Goal: Transaction & Acquisition: Subscribe to service/newsletter

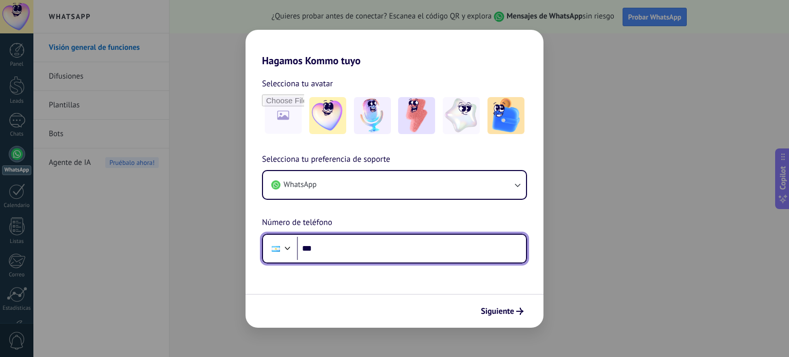
click at [380, 244] on input "***" at bounding box center [411, 249] width 229 height 24
type input "**********"
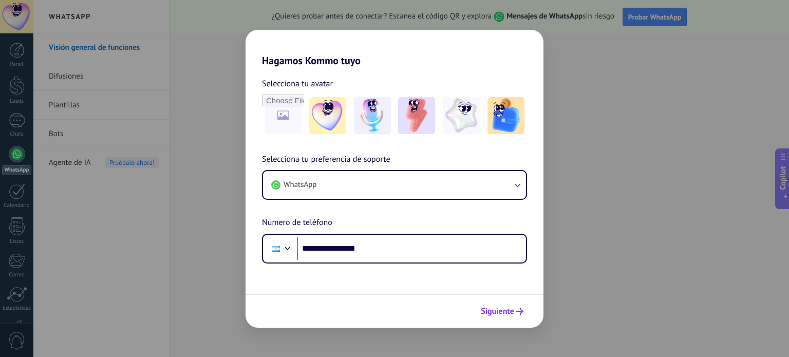
click at [505, 310] on span "Siguiente" at bounding box center [497, 311] width 33 height 7
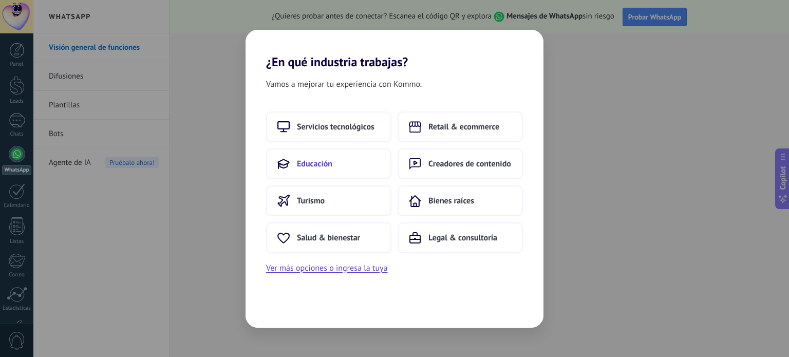
click at [324, 162] on span "Educación" at bounding box center [314, 164] width 35 height 10
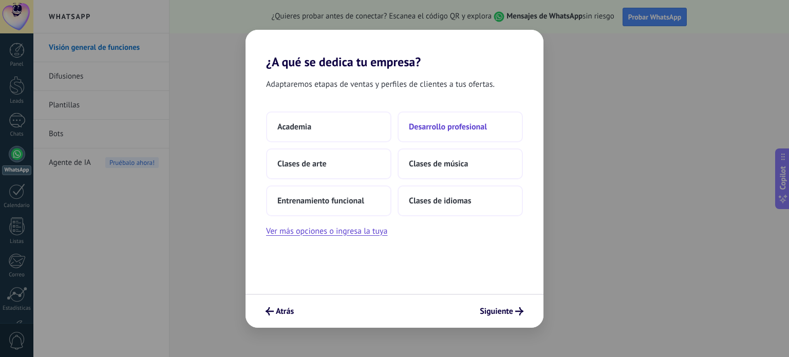
click at [449, 129] on span "Desarrollo profesional" at bounding box center [448, 127] width 78 height 10
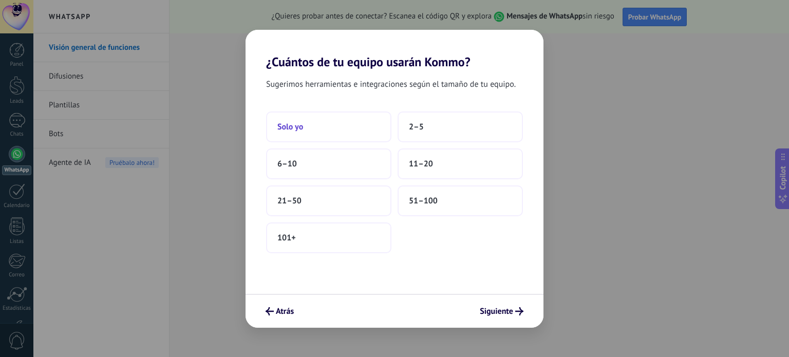
click at [304, 121] on button "Solo yo" at bounding box center [328, 126] width 125 height 31
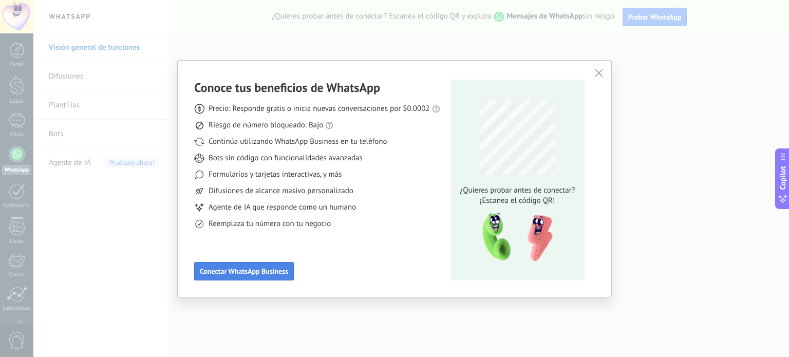
click at [226, 269] on span "Conectar WhatsApp Business" at bounding box center [244, 270] width 88 height 7
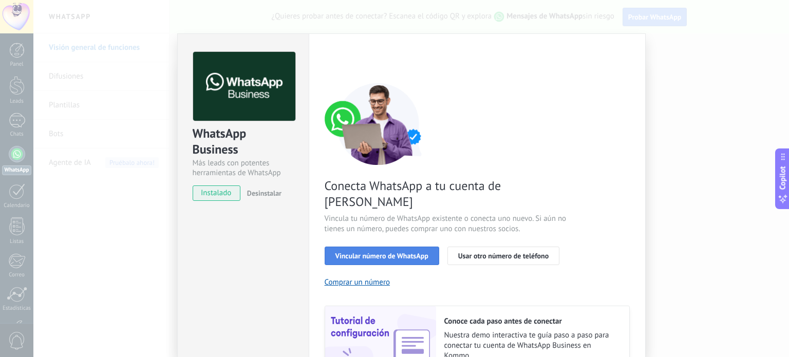
click at [405, 246] on button "Vincular número de WhatsApp" at bounding box center [381, 255] width 114 height 18
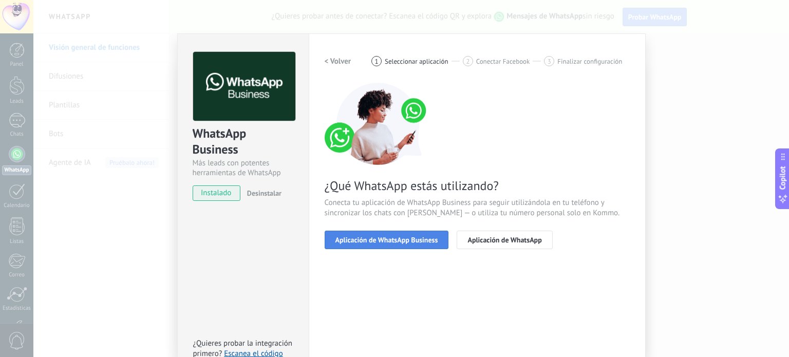
click at [405, 237] on span "Aplicación de WhatsApp Business" at bounding box center [386, 239] width 103 height 7
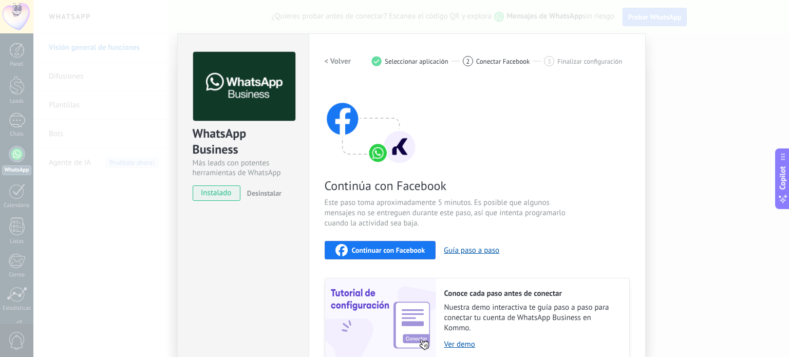
click at [380, 251] on span "Continuar con Facebook" at bounding box center [388, 249] width 73 height 7
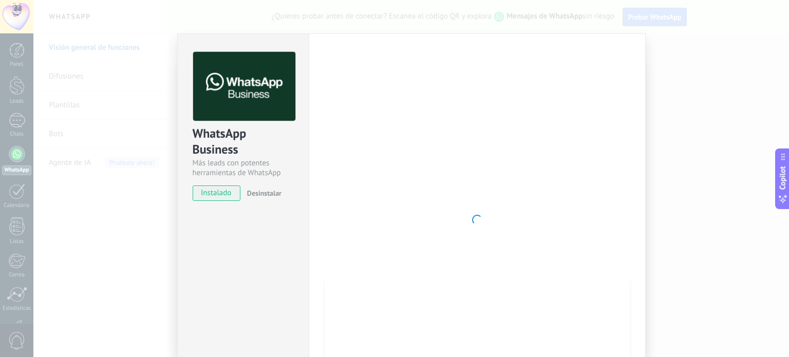
scroll to position [87, 0]
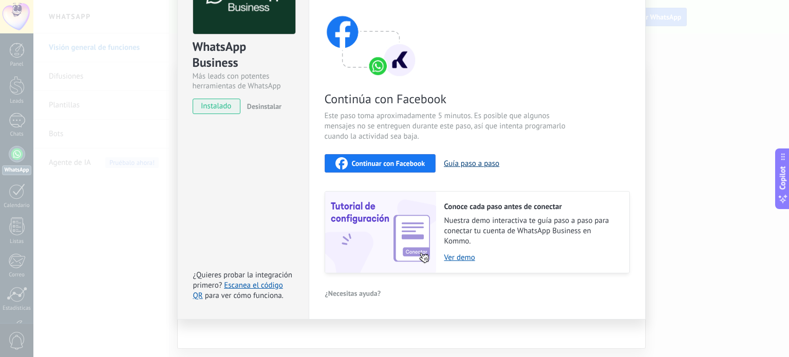
click at [479, 159] on button "Guía paso a paso" at bounding box center [471, 164] width 55 height 10
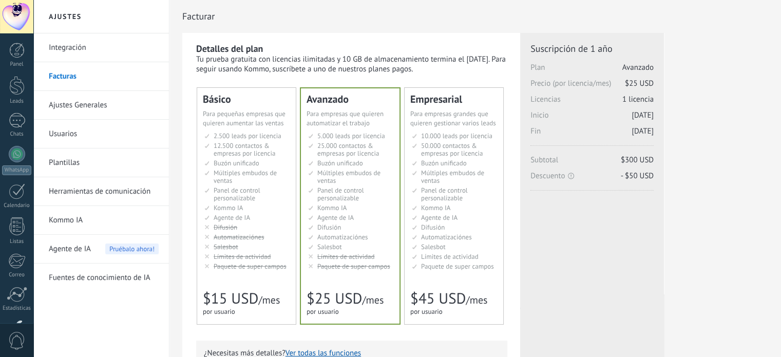
click at [244, 170] on span "Múltiples embudos de ventas" at bounding box center [245, 176] width 63 height 16
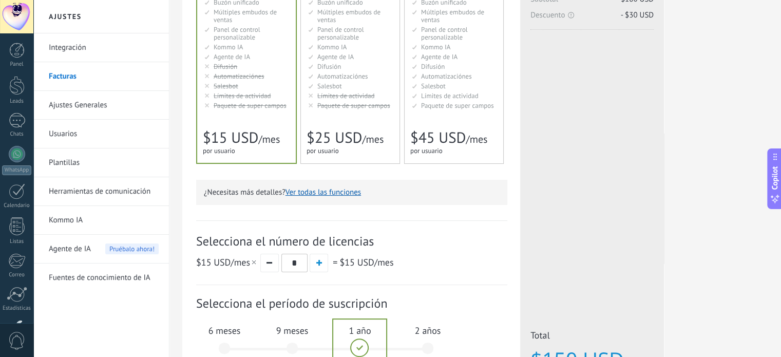
scroll to position [301, 0]
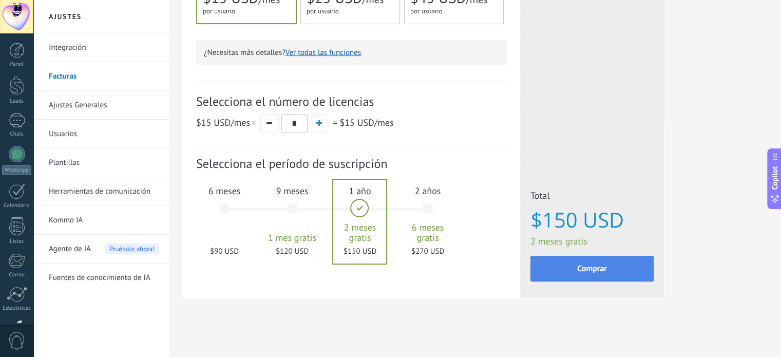
click at [596, 270] on span "Comprar" at bounding box center [592, 268] width 30 height 7
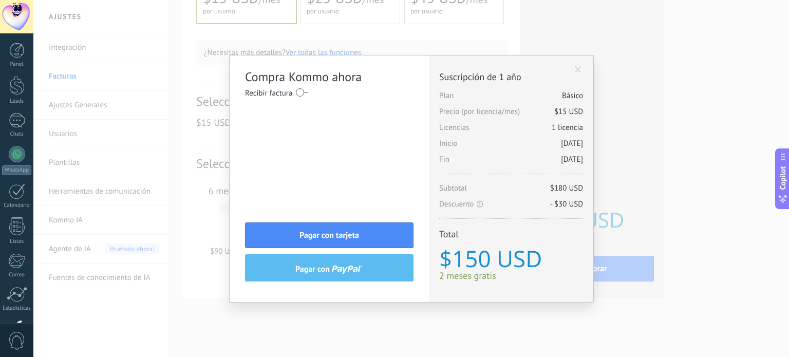
click at [579, 69] on span at bounding box center [578, 69] width 7 height 7
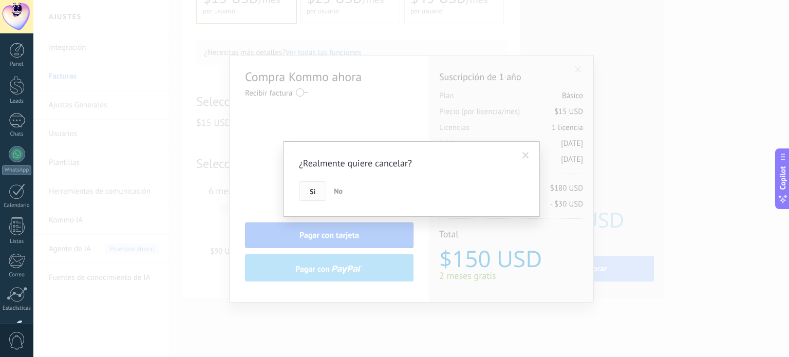
click at [312, 197] on button "Si" at bounding box center [312, 191] width 27 height 20
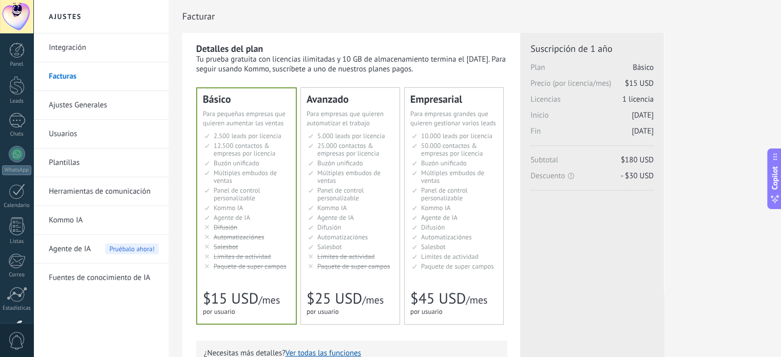
scroll to position [0, 0]
click at [69, 17] on h2 "Ajustes" at bounding box center [101, 16] width 110 height 33
click at [90, 102] on link "Ajustes Generales" at bounding box center [104, 105] width 110 height 29
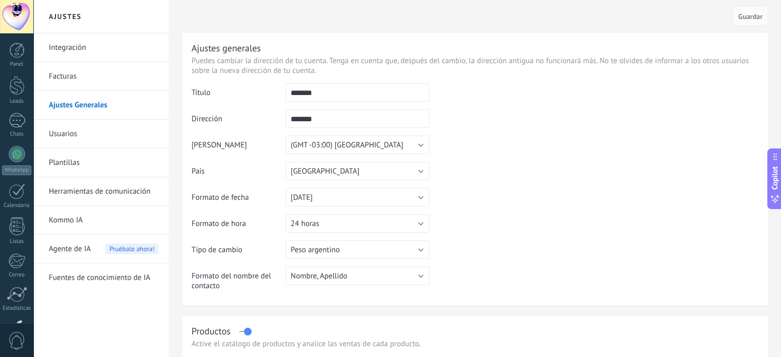
click at [80, 52] on link "Integración" at bounding box center [104, 47] width 110 height 29
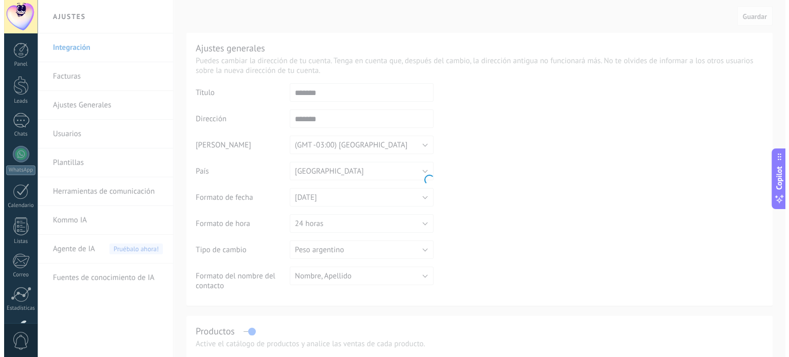
scroll to position [70, 0]
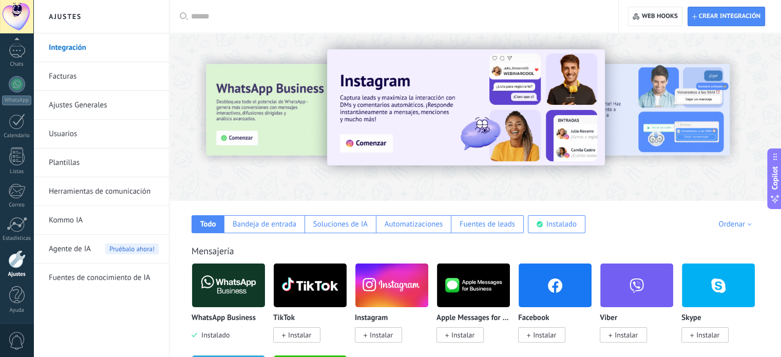
click at [75, 161] on link "Plantillas" at bounding box center [104, 162] width 110 height 29
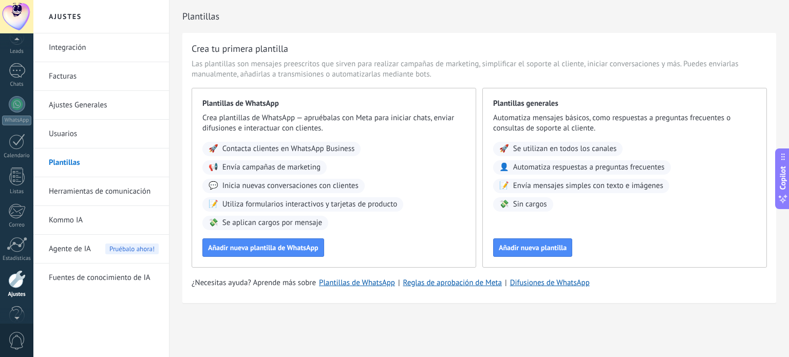
scroll to position [25, 0]
click at [16, 90] on div at bounding box center [17, 95] width 16 height 15
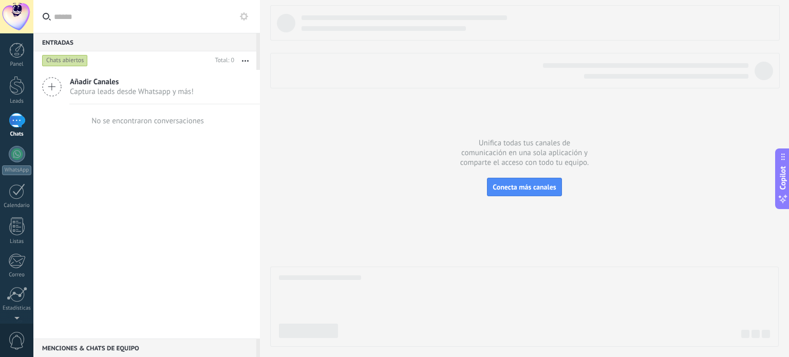
click at [17, 14] on div at bounding box center [16, 16] width 33 height 33
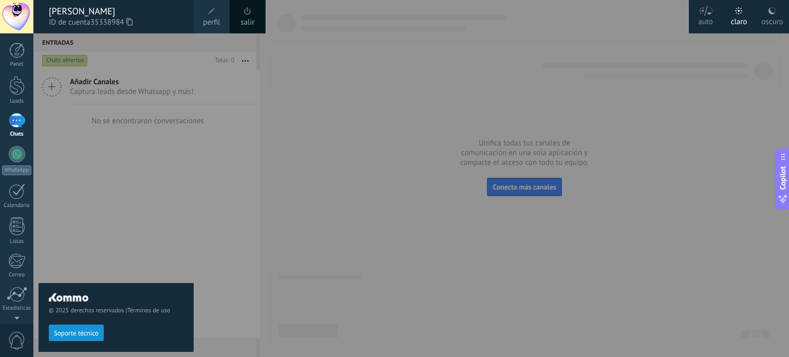
click at [103, 199] on div "© 2025 derechos reservados | Términos de uso Soporte técnico" at bounding box center [116, 194] width 155 height 323
click at [11, 87] on div at bounding box center [16, 85] width 15 height 19
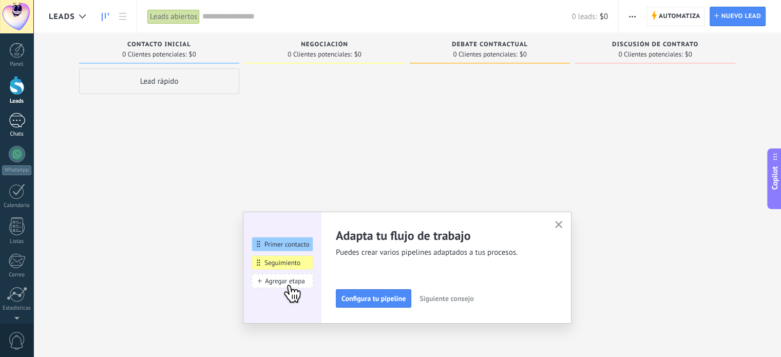
click at [16, 122] on div at bounding box center [17, 120] width 16 height 15
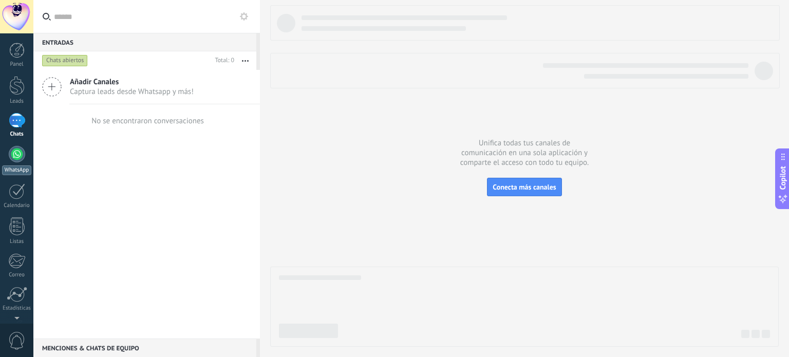
click at [21, 154] on div at bounding box center [17, 154] width 16 height 16
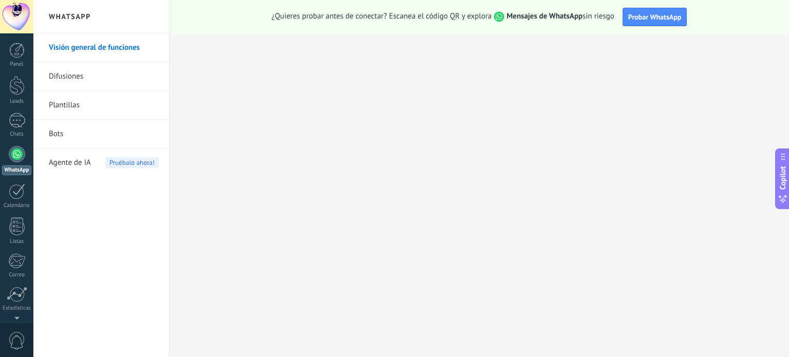
click at [128, 46] on link "Visión general de funciones" at bounding box center [104, 47] width 110 height 29
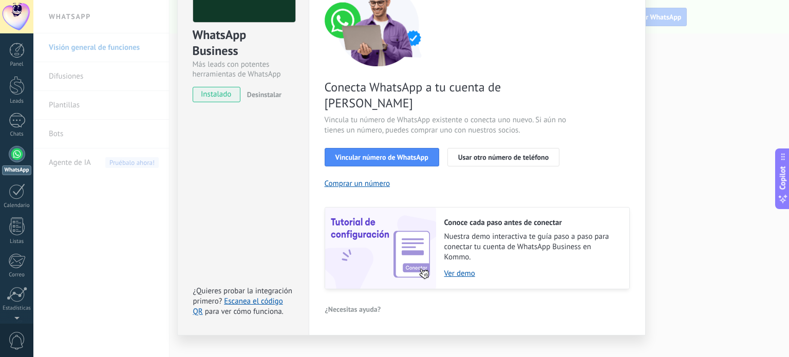
scroll to position [99, 0]
click at [386, 154] on span "Vincular número de WhatsApp" at bounding box center [381, 157] width 93 height 7
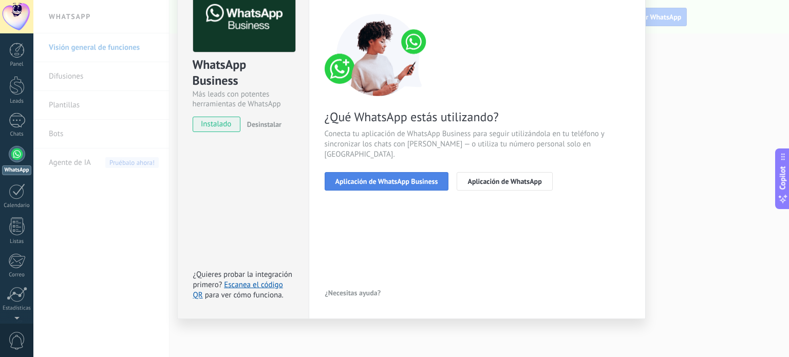
click at [398, 176] on button "Aplicación de WhatsApp Business" at bounding box center [386, 181] width 124 height 18
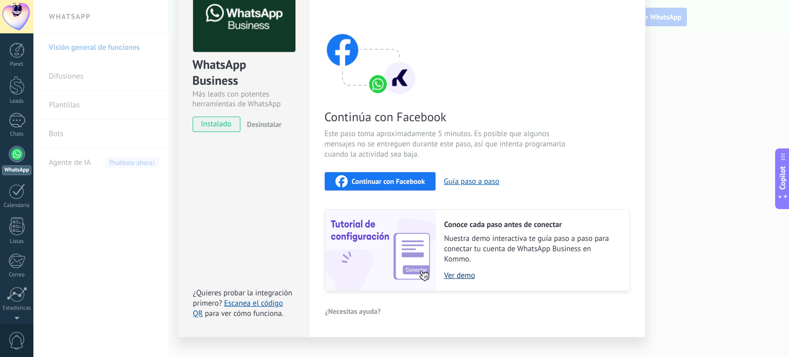
click at [459, 272] on link "Ver demo" at bounding box center [531, 276] width 175 height 10
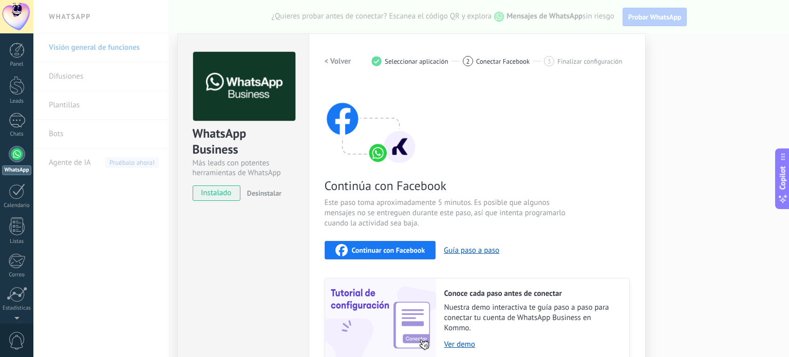
click at [400, 251] on span "Continuar con Facebook" at bounding box center [388, 249] width 73 height 7
